Goal: Task Accomplishment & Management: Manage account settings

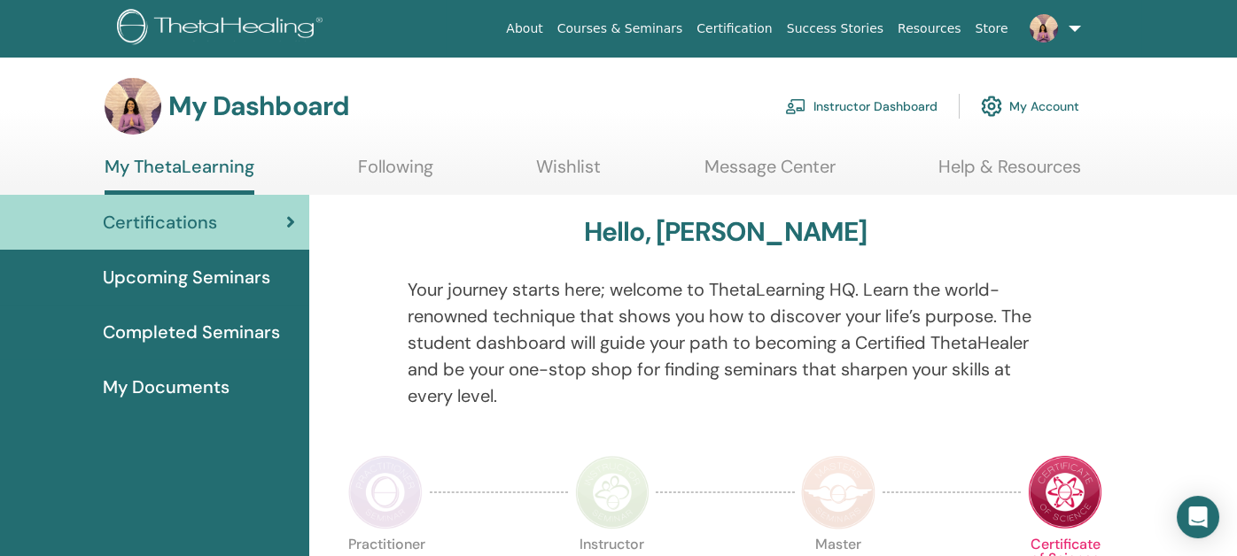
click at [1032, 99] on link "My Account" at bounding box center [1030, 106] width 98 height 39
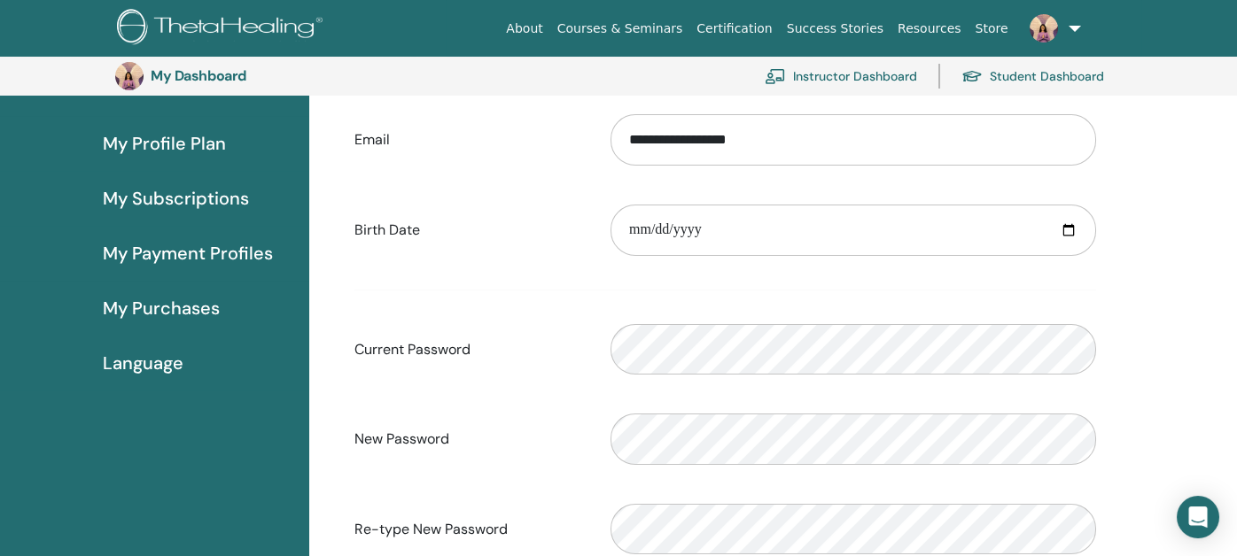
scroll to position [127, 0]
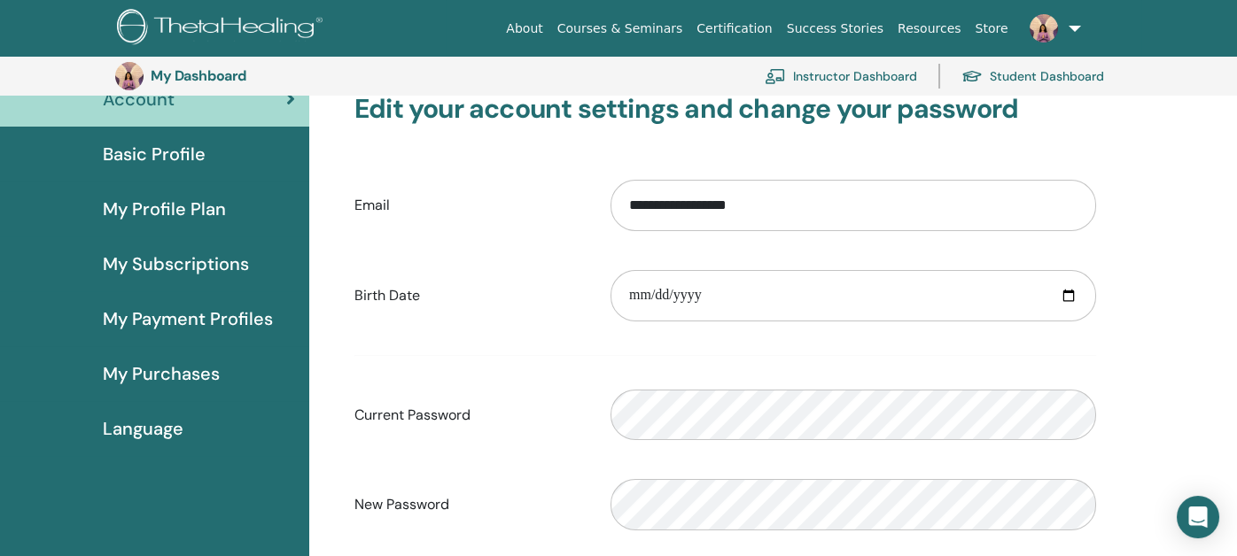
click at [173, 368] on span "My Purchases" at bounding box center [161, 374] width 117 height 27
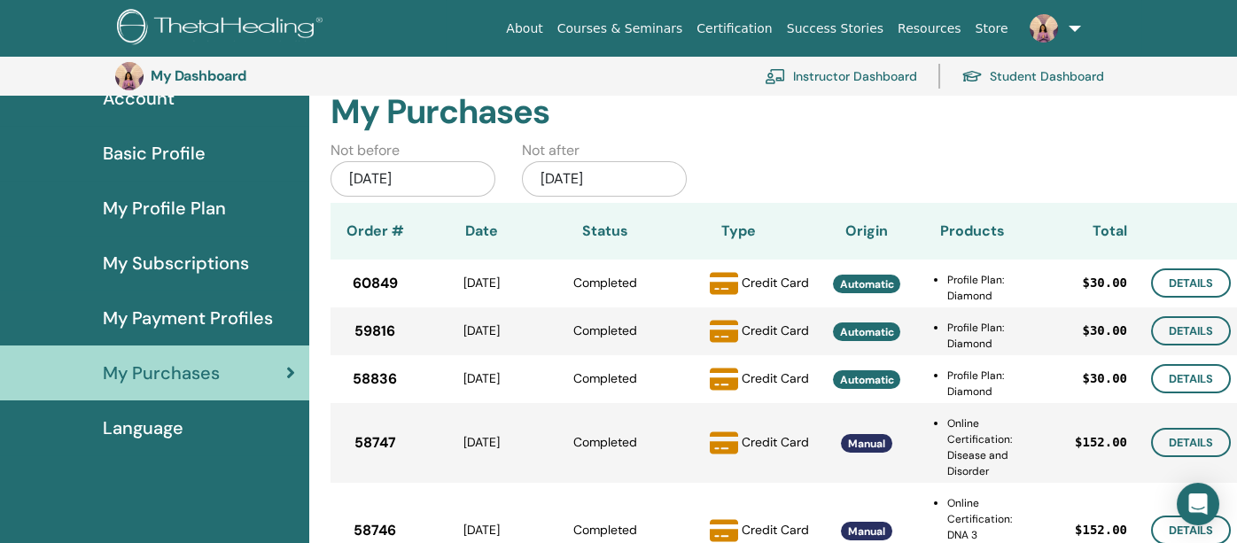
scroll to position [127, 0]
click at [151, 312] on span "My Payment Profiles" at bounding box center [188, 319] width 170 height 27
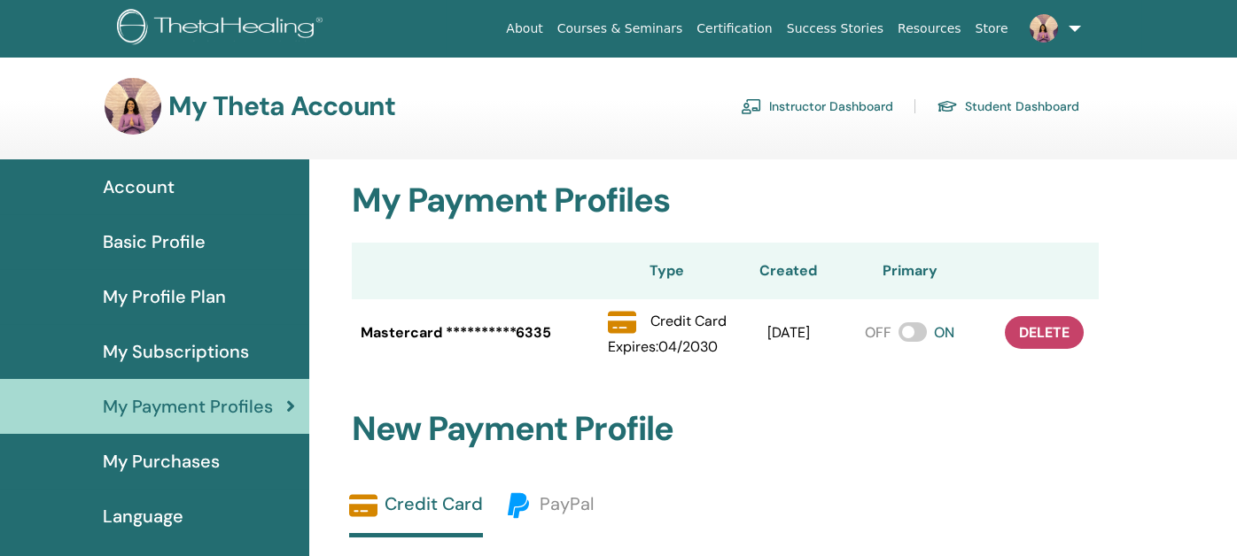
click at [161, 347] on span "My Subscriptions" at bounding box center [176, 351] width 146 height 27
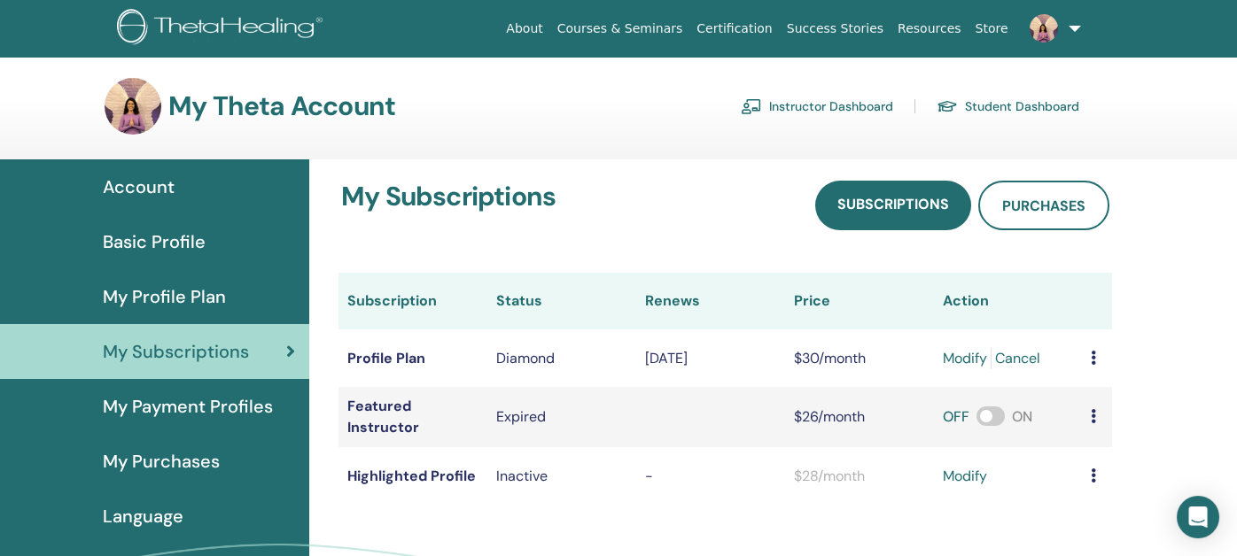
click at [173, 291] on span "My Profile Plan" at bounding box center [164, 296] width 123 height 27
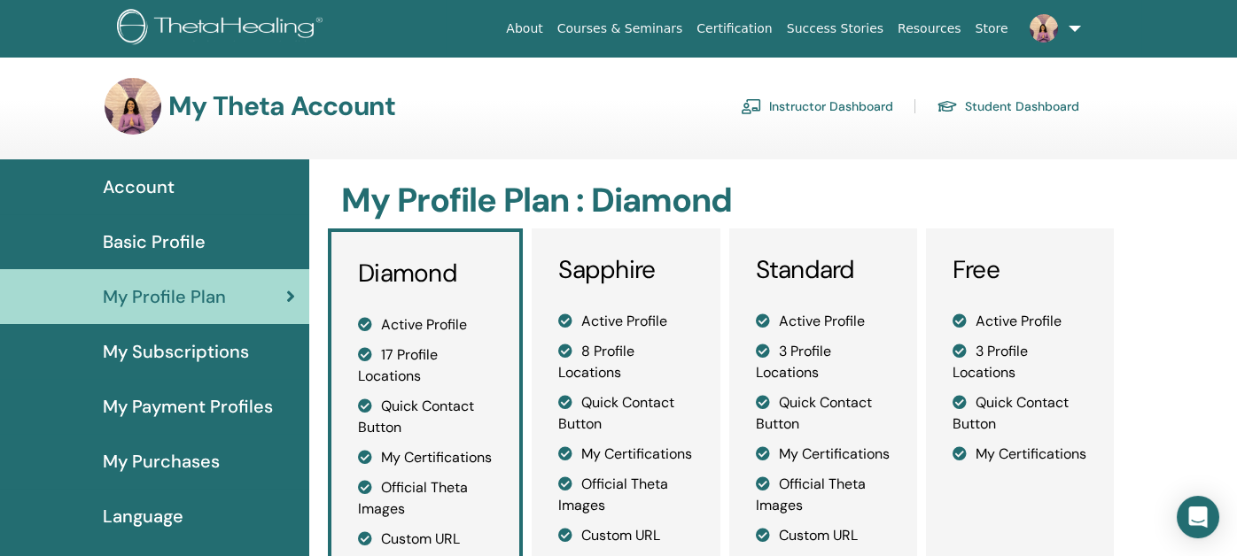
click at [156, 235] on span "Basic Profile" at bounding box center [154, 242] width 103 height 27
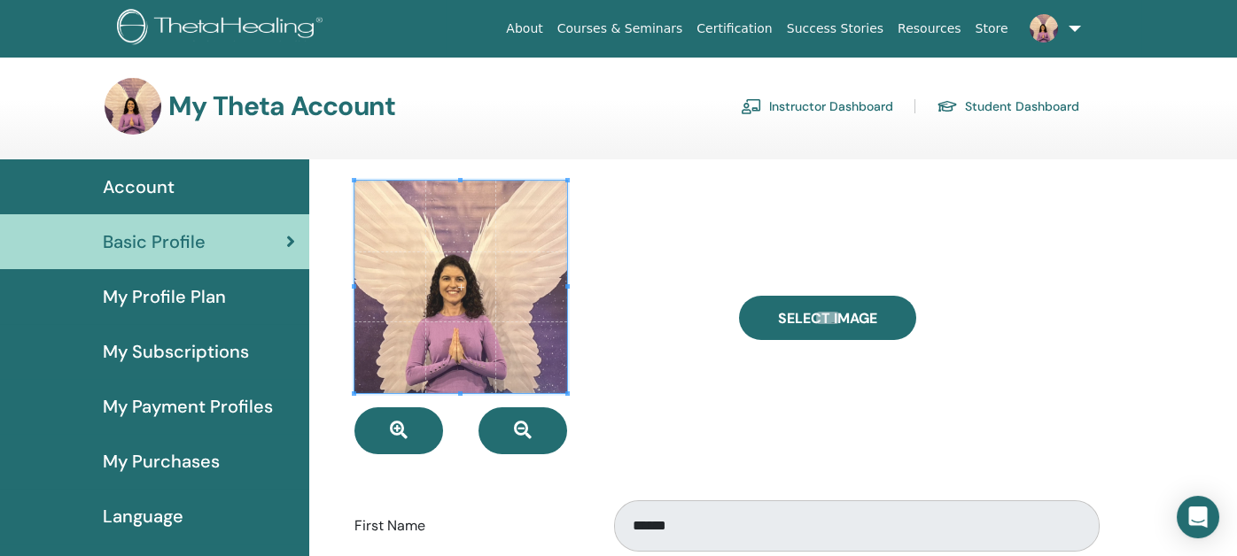
click at [1012, 105] on link "Student Dashboard" at bounding box center [1007, 106] width 143 height 28
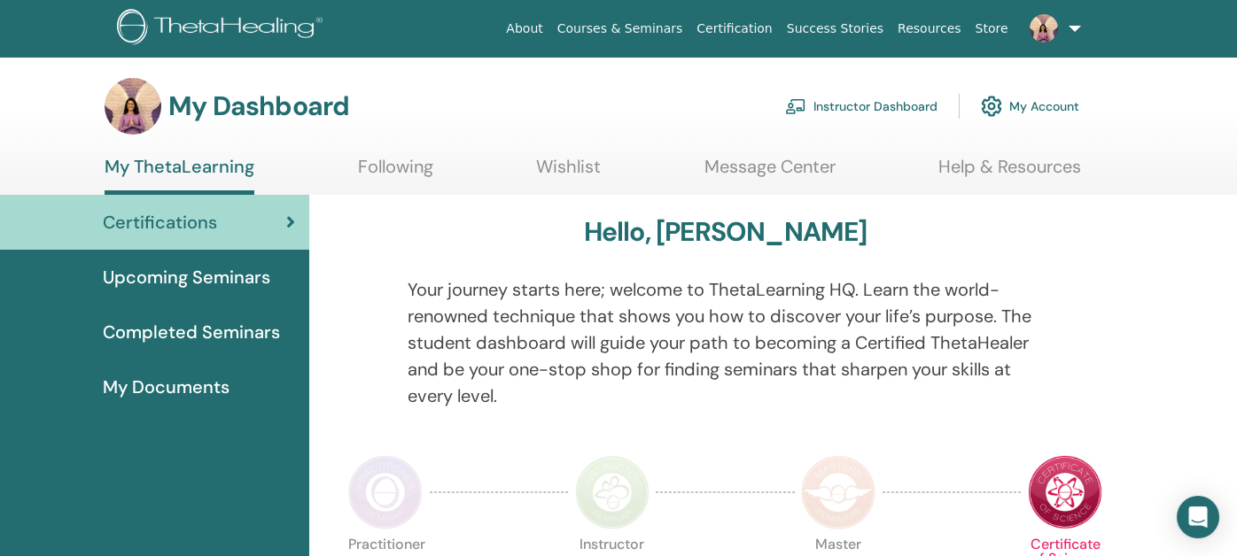
click at [1013, 164] on link "Help & Resources" at bounding box center [1009, 173] width 143 height 35
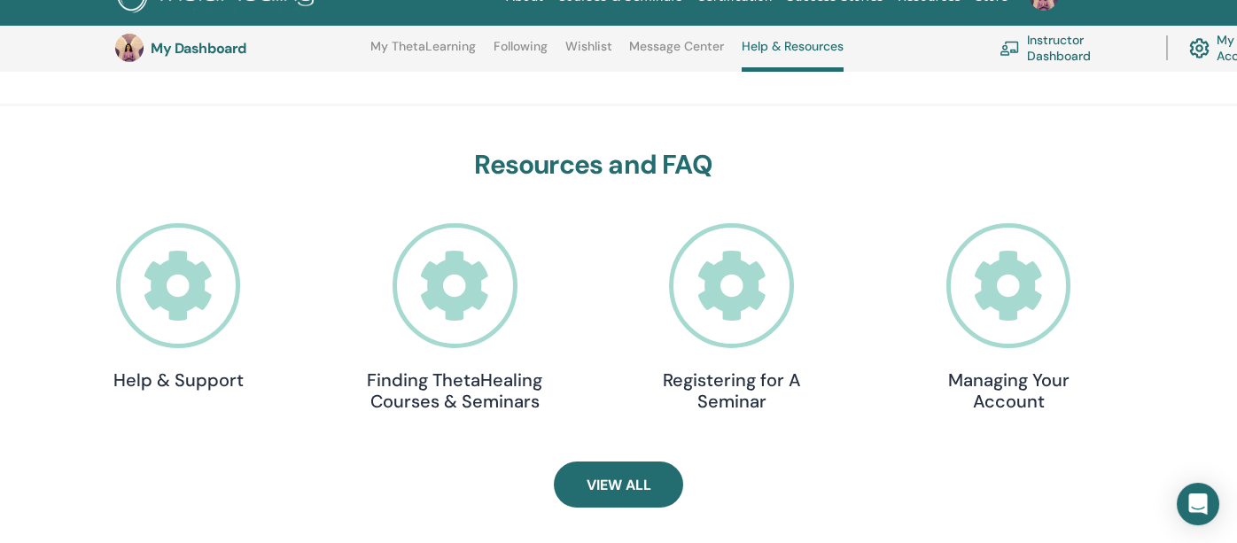
scroll to position [488, 0]
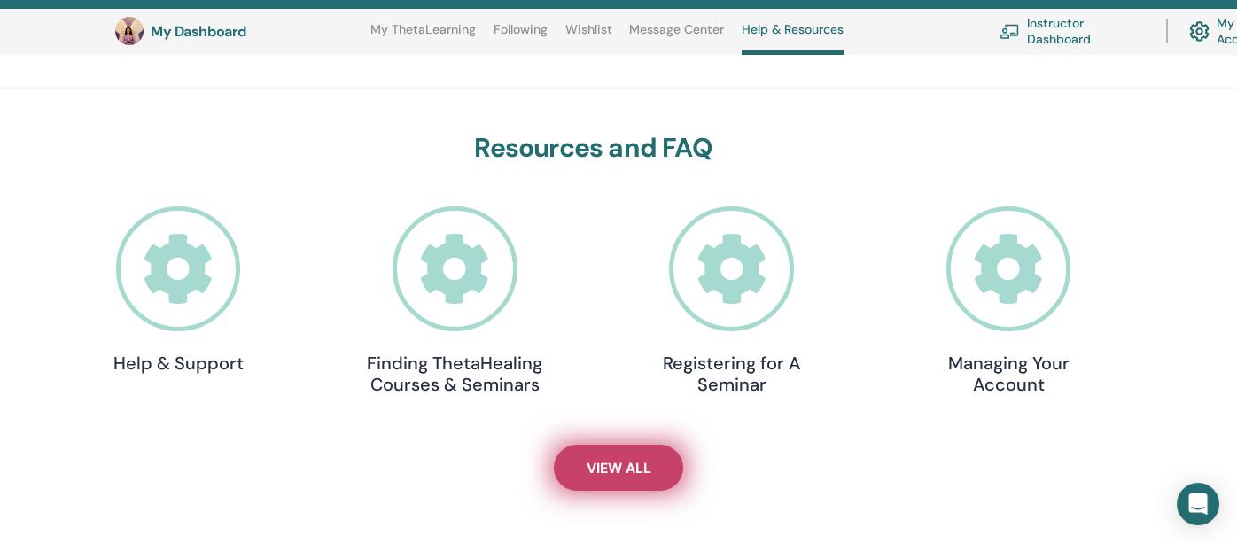
click at [609, 459] on span "View All" at bounding box center [618, 468] width 65 height 19
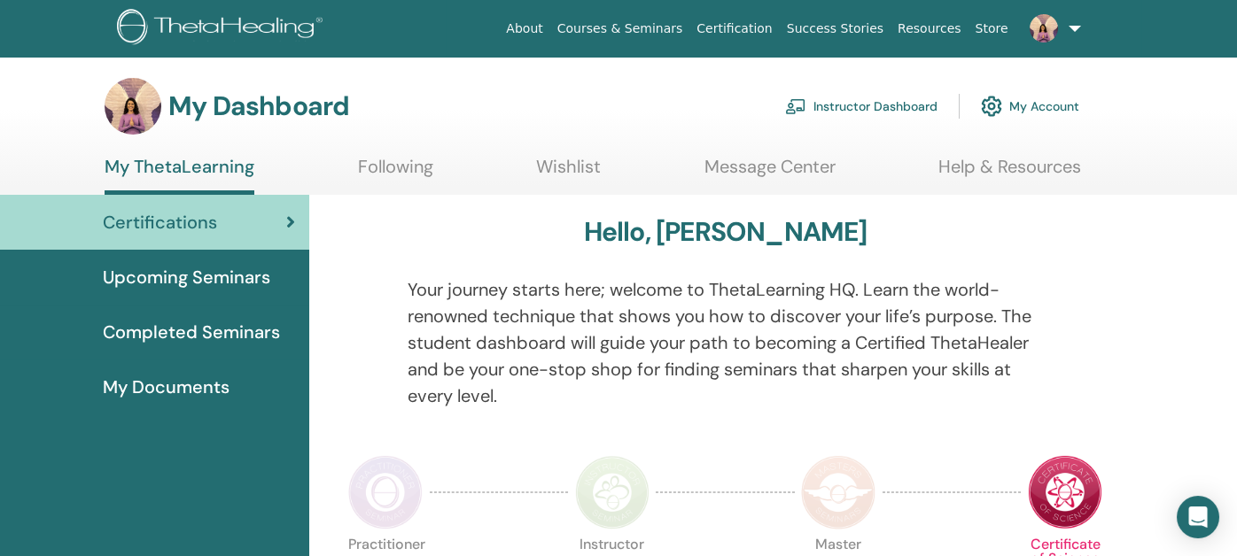
click at [840, 105] on link "Instructor Dashboard" at bounding box center [861, 106] width 152 height 39
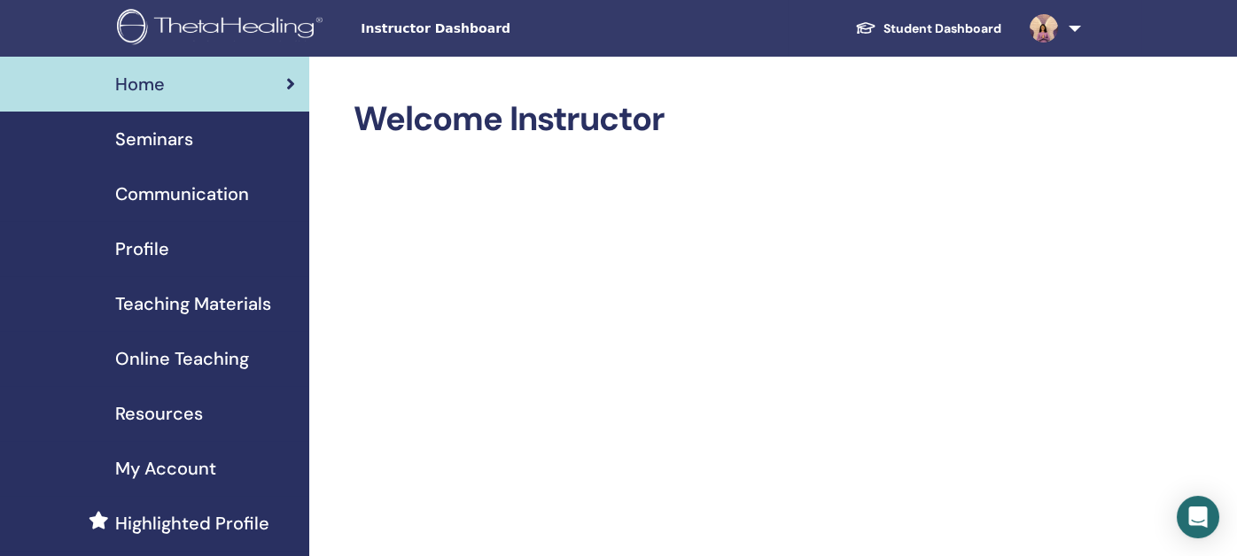
click at [132, 144] on span "Seminars" at bounding box center [154, 139] width 78 height 27
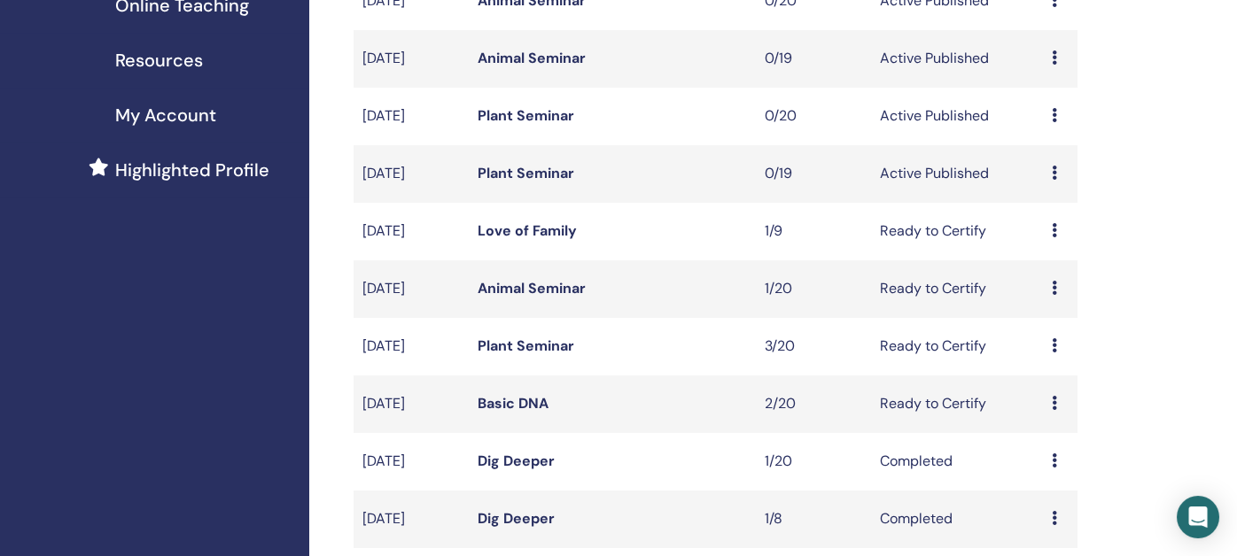
scroll to position [442, 0]
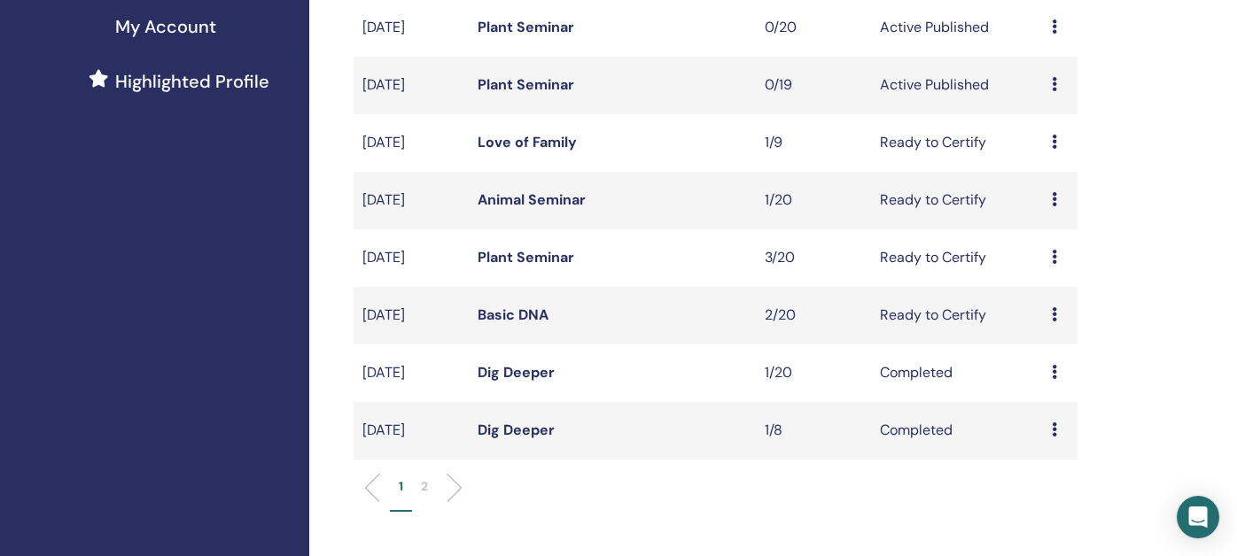
click at [516, 315] on link "Basic DNA" at bounding box center [512, 315] width 71 height 19
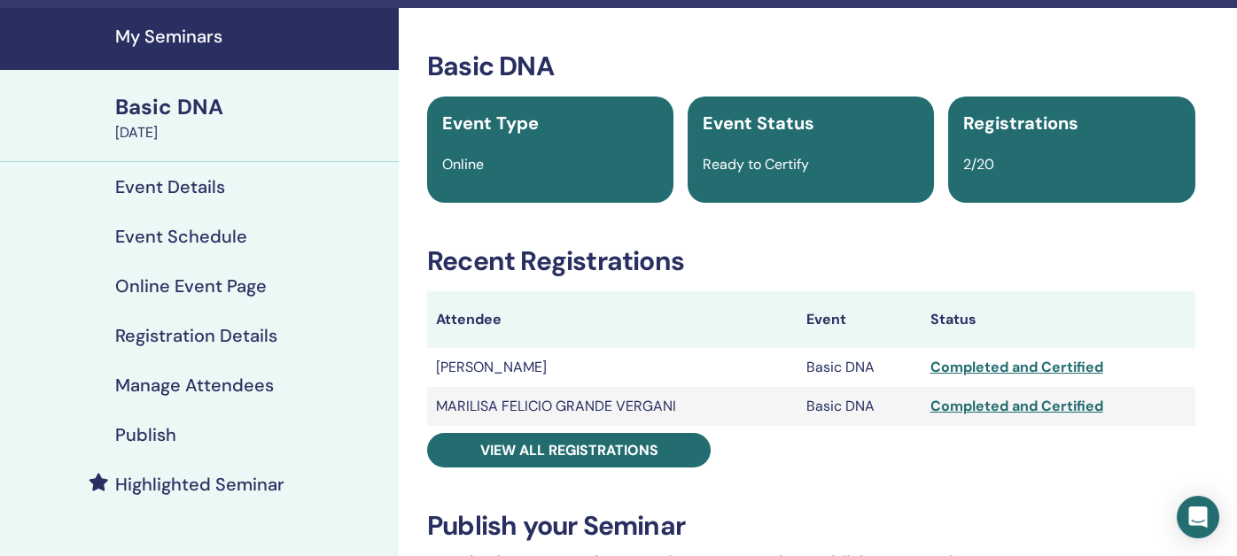
scroll to position [88, 0]
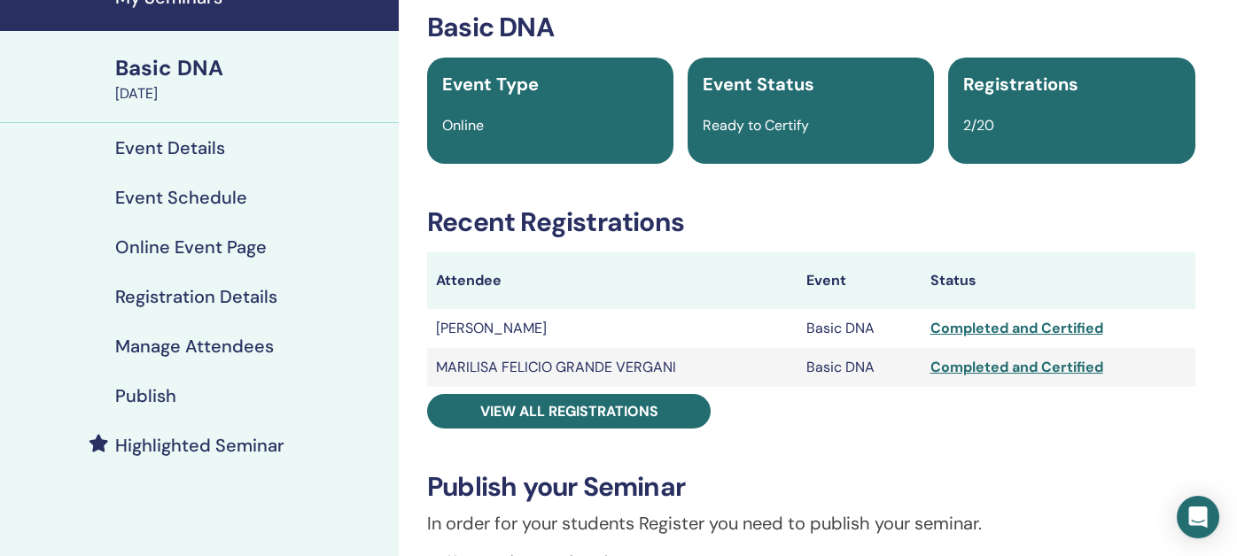
click at [198, 343] on h4 "Manage Attendees" at bounding box center [194, 346] width 159 height 21
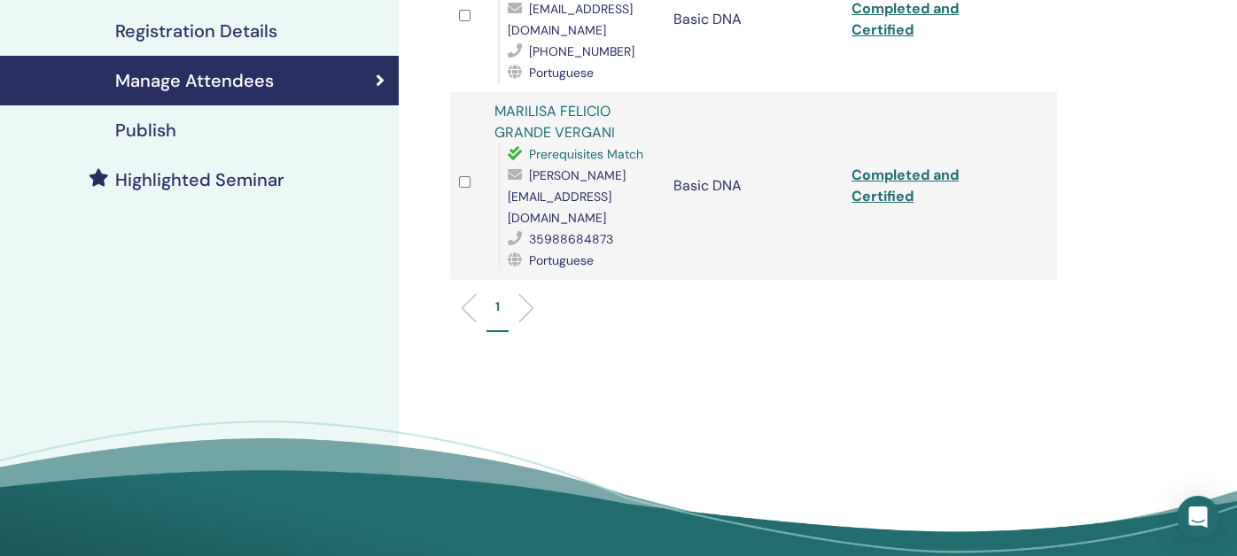
scroll to position [266, 0]
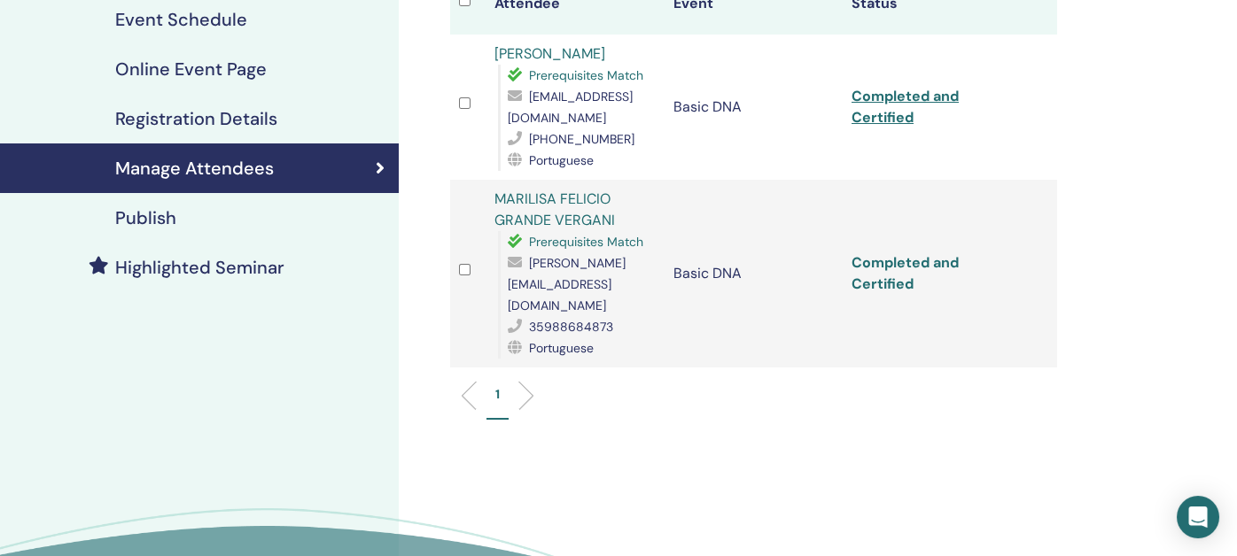
click at [884, 259] on link "Completed and Certified" at bounding box center [904, 273] width 107 height 40
